Goal: Understand process/instructions

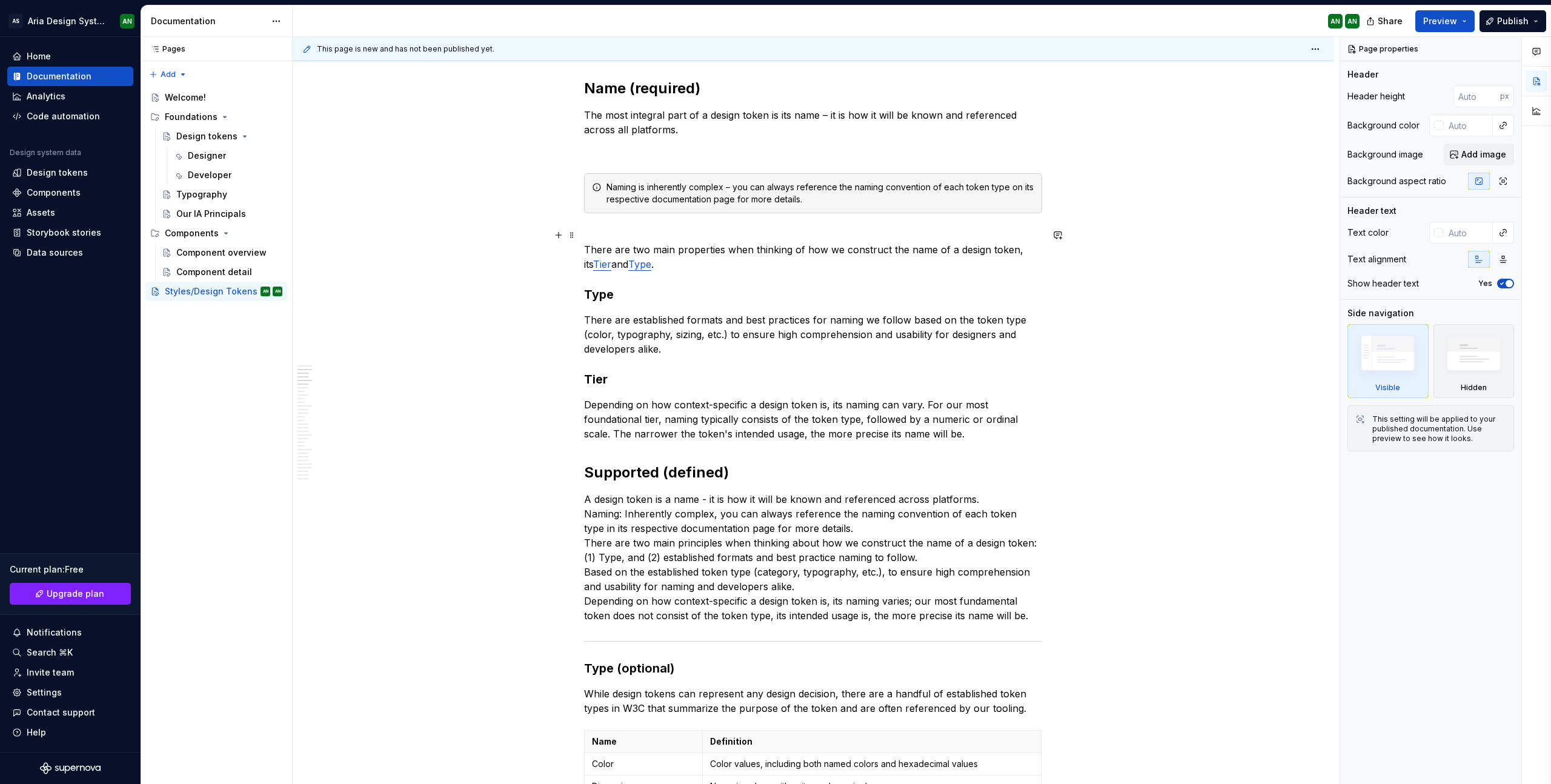
scroll to position [631, 0]
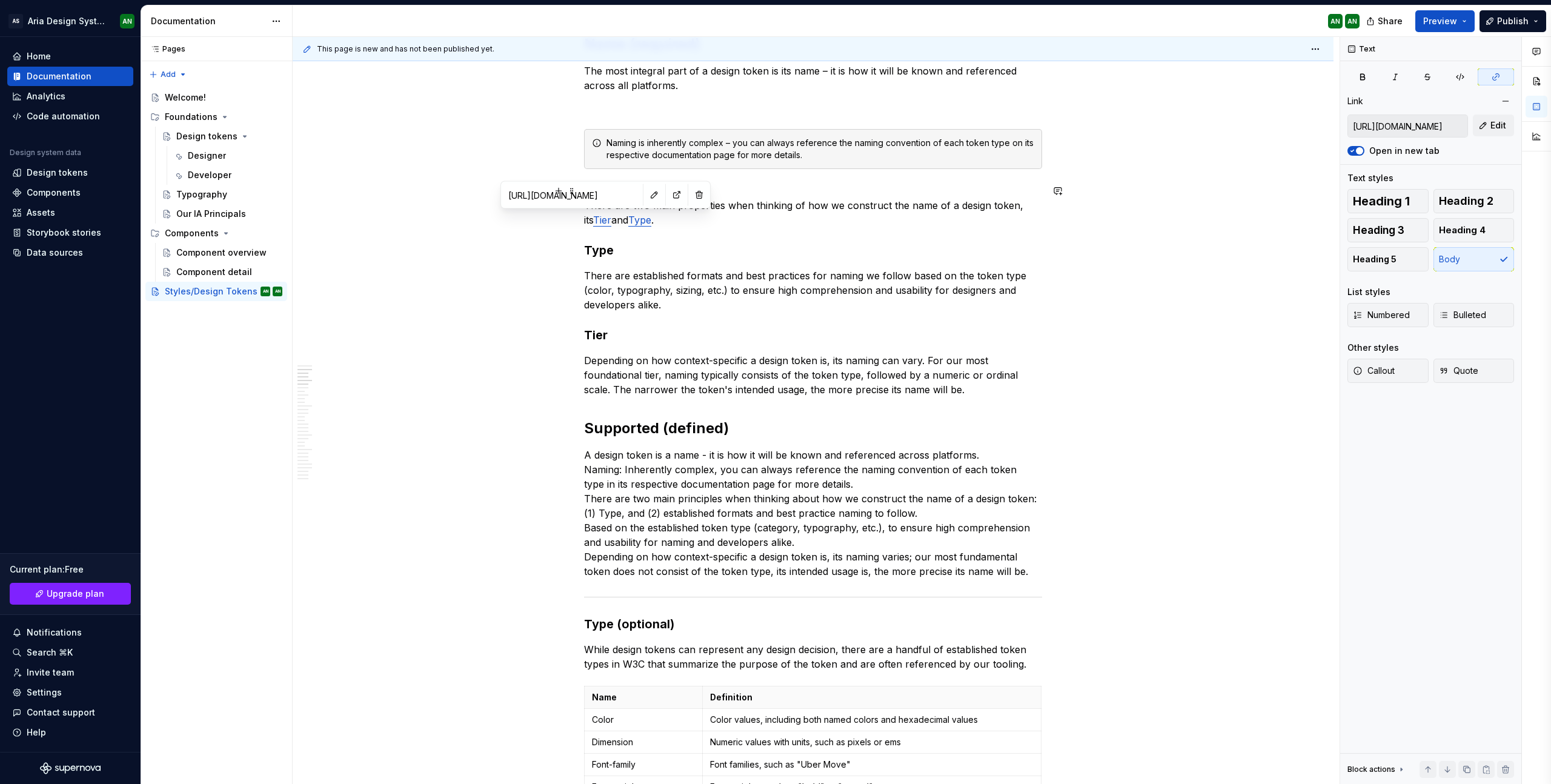
click at [593, 221] on link "Tier" at bounding box center [602, 219] width 19 height 12
click at [668, 193] on button "button" at bounding box center [676, 194] width 17 height 17
type textarea "*"
type input "https://base.uber.com/6d2425e9f/p/33fa5e-tokens/t/65bda3"
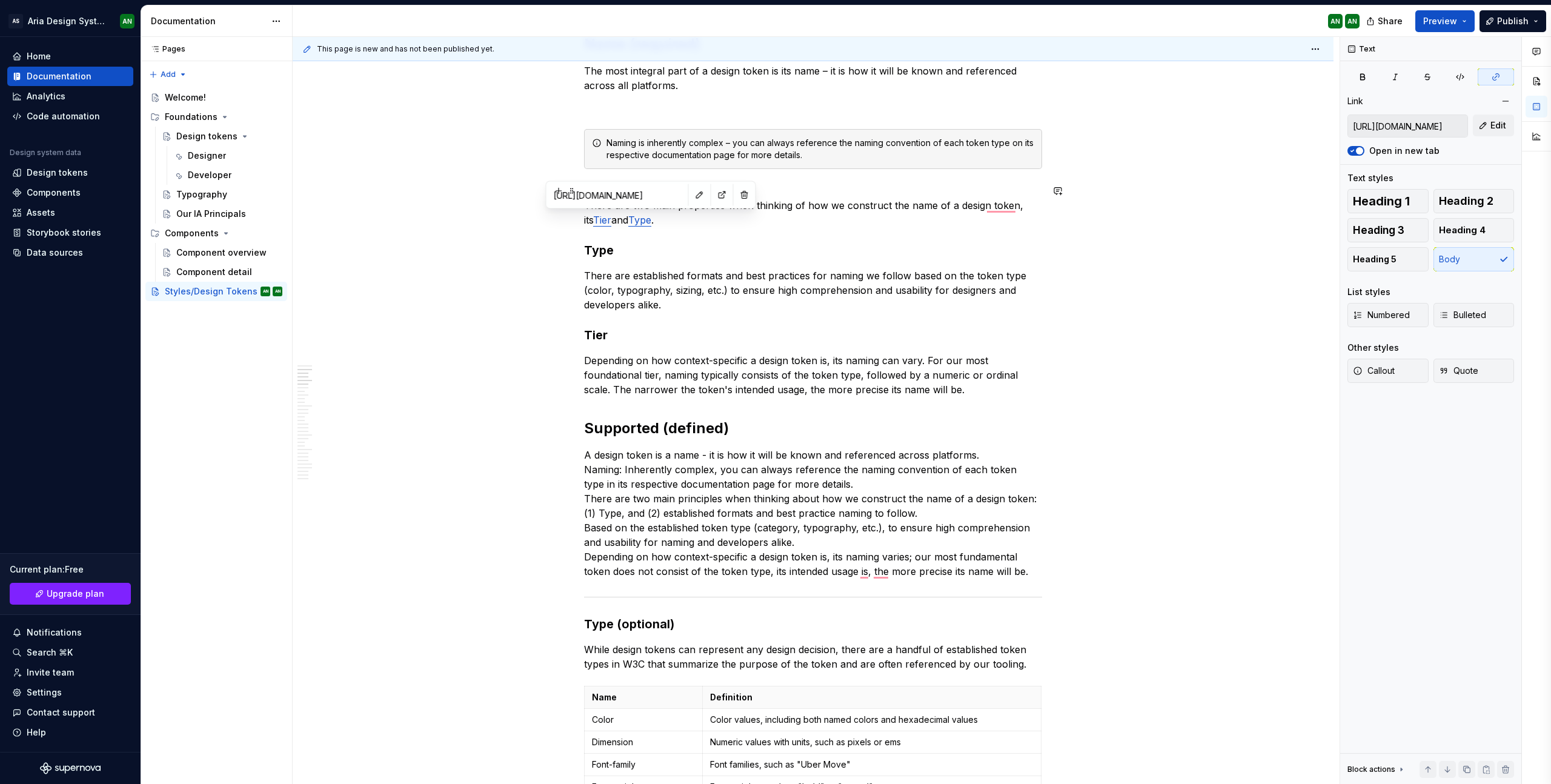
click at [637, 221] on link "Type" at bounding box center [640, 219] width 23 height 12
click at [714, 194] on button "button" at bounding box center [722, 194] width 17 height 17
